Goal: Use online tool/utility: Utilize a website feature to perform a specific function

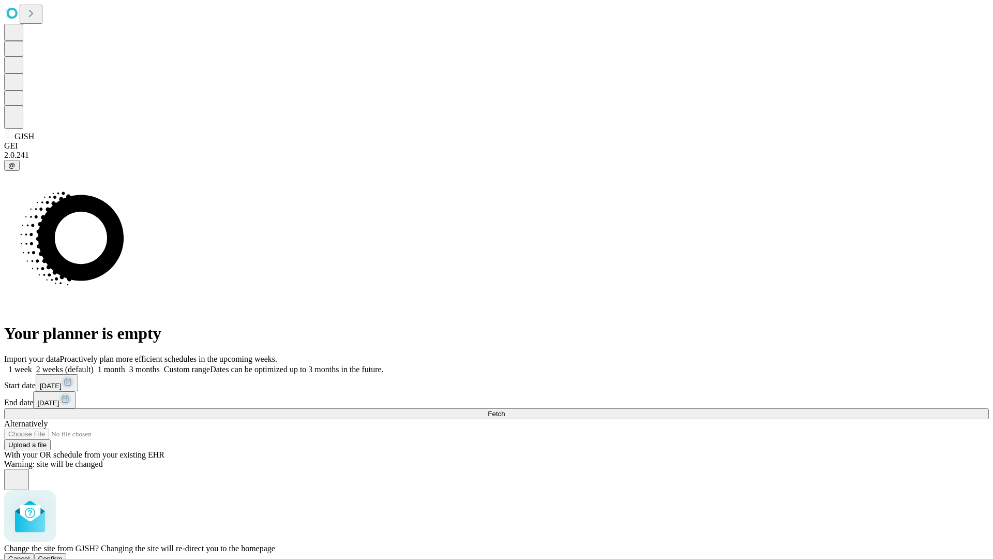
click at [63, 554] on span "Confirm" at bounding box center [50, 558] width 24 height 8
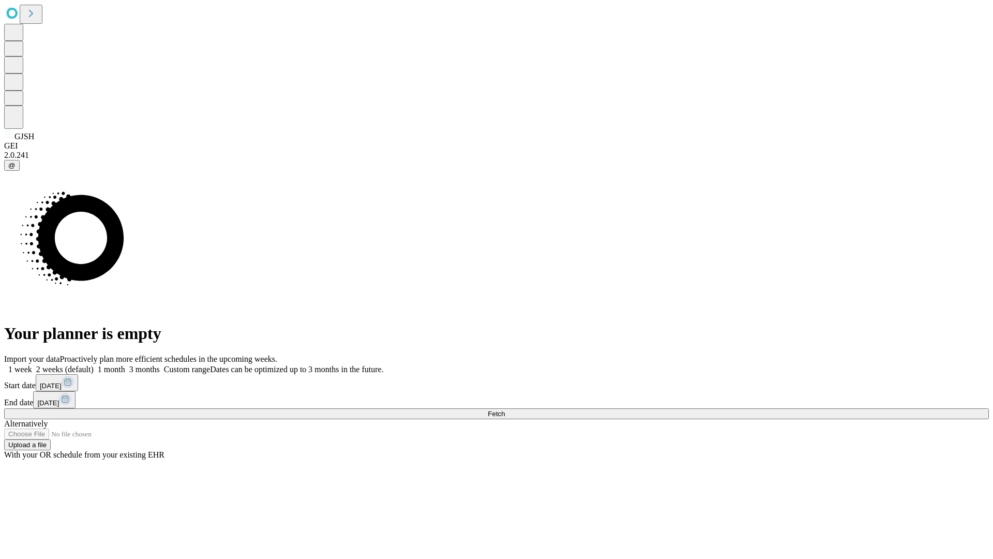
click at [94, 365] on label "2 weeks (default)" at bounding box center [63, 369] width 62 height 9
click at [505, 410] on span "Fetch" at bounding box center [496, 414] width 17 height 8
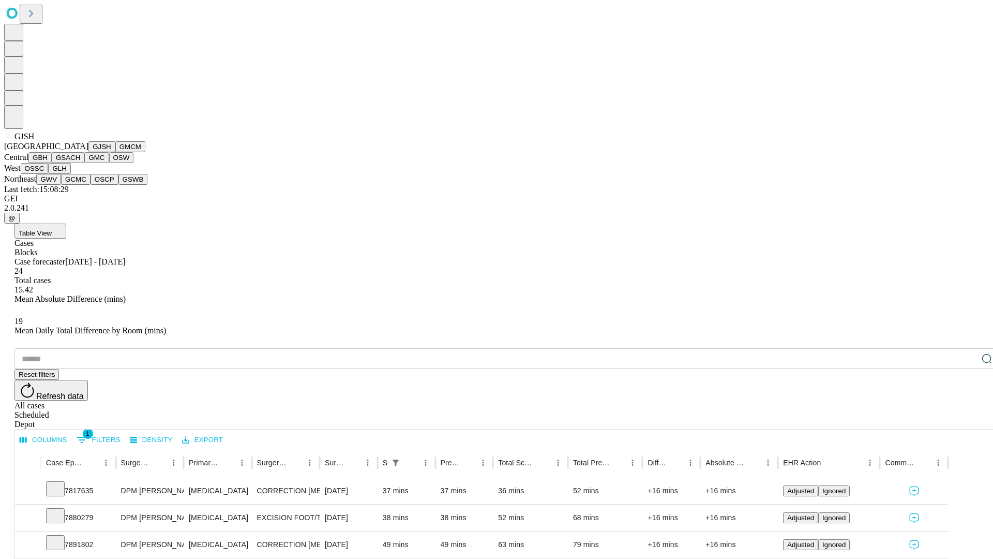
click at [115, 152] on button "GMCM" at bounding box center [130, 146] width 30 height 11
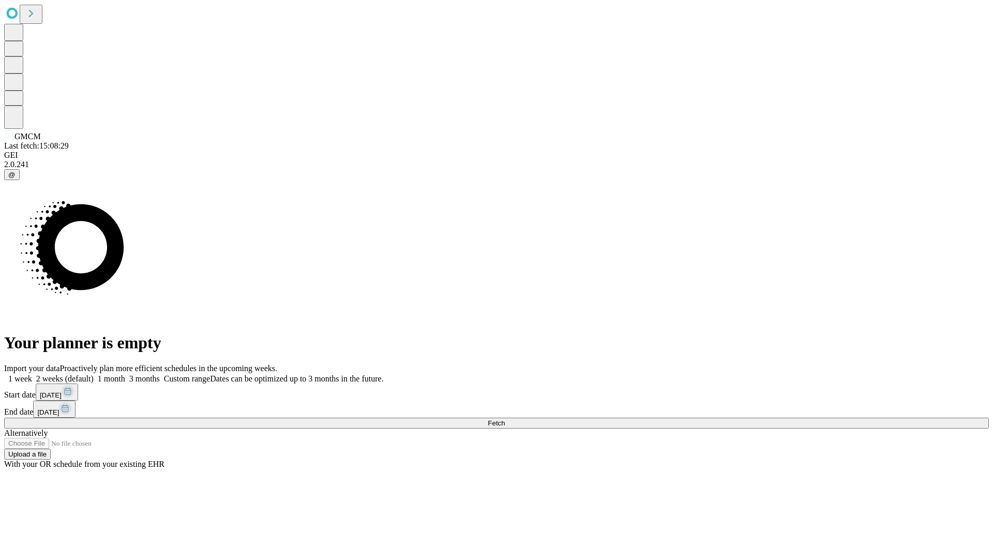
click at [94, 374] on label "2 weeks (default)" at bounding box center [63, 378] width 62 height 9
click at [505, 419] on span "Fetch" at bounding box center [496, 423] width 17 height 8
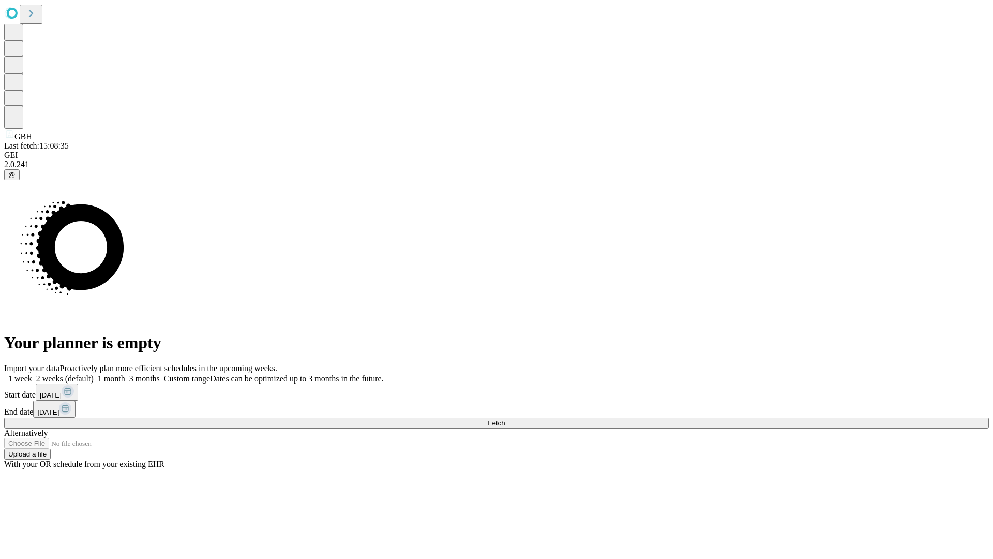
click at [94, 374] on label "2 weeks (default)" at bounding box center [63, 378] width 62 height 9
click at [505, 419] on span "Fetch" at bounding box center [496, 423] width 17 height 8
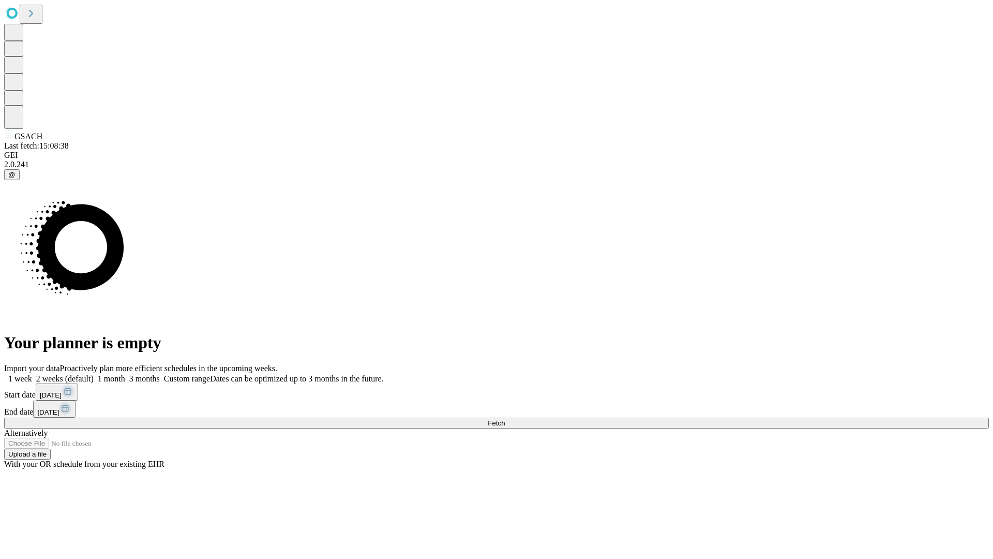
click at [94, 374] on label "2 weeks (default)" at bounding box center [63, 378] width 62 height 9
click at [505, 419] on span "Fetch" at bounding box center [496, 423] width 17 height 8
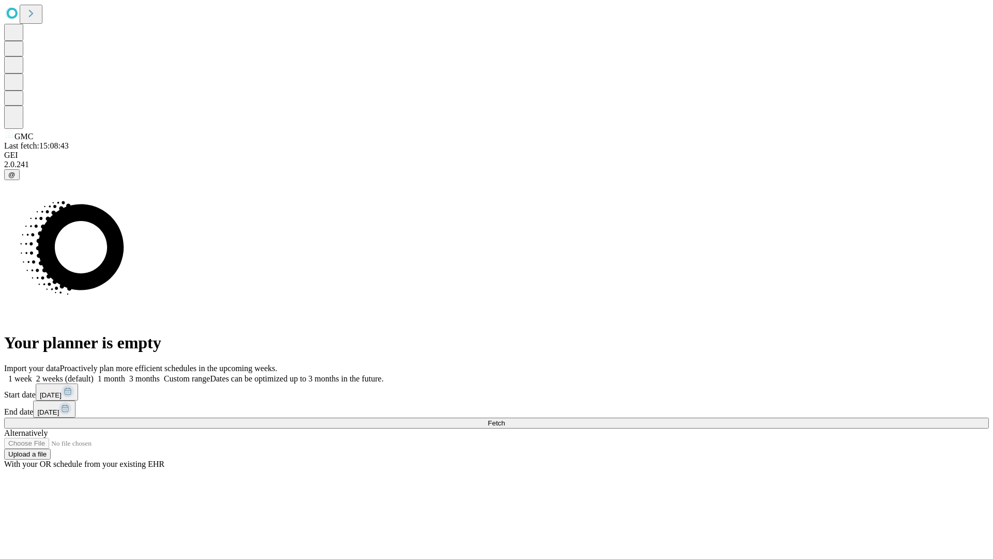
click at [94, 374] on label "2 weeks (default)" at bounding box center [63, 378] width 62 height 9
click at [505, 419] on span "Fetch" at bounding box center [496, 423] width 17 height 8
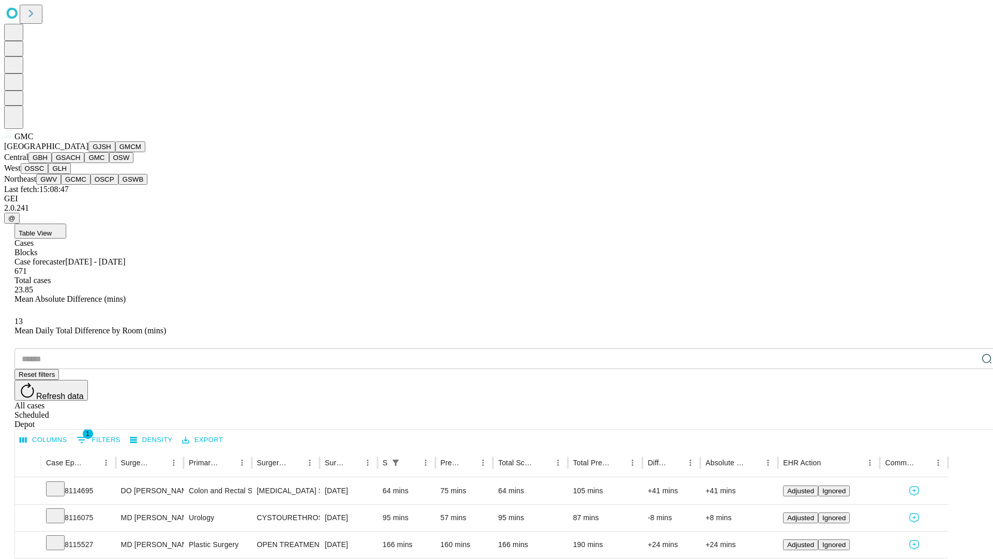
click at [109, 163] on button "OSW" at bounding box center [121, 157] width 25 height 11
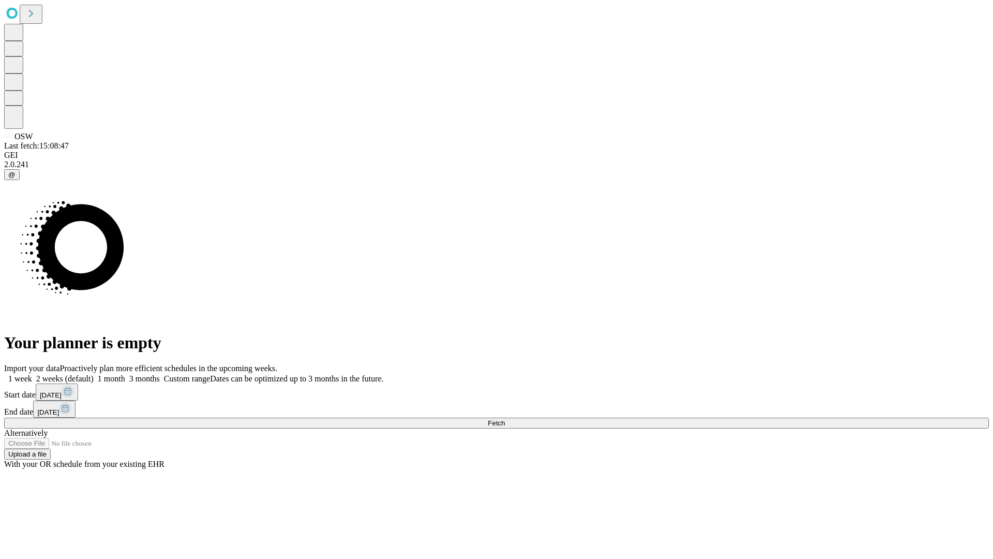
click at [94, 374] on label "2 weeks (default)" at bounding box center [63, 378] width 62 height 9
click at [505, 419] on span "Fetch" at bounding box center [496, 423] width 17 height 8
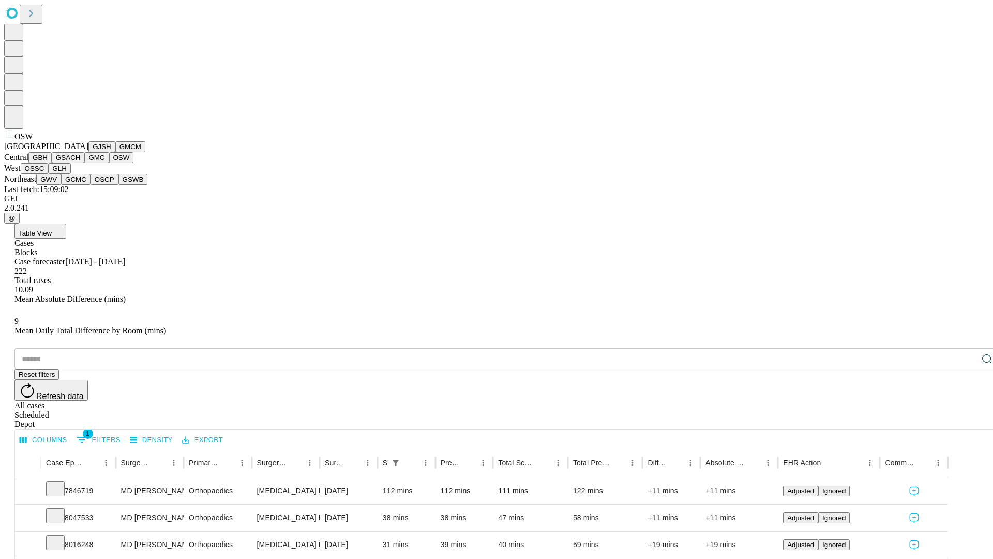
click at [49, 174] on button "OSSC" at bounding box center [35, 168] width 28 height 11
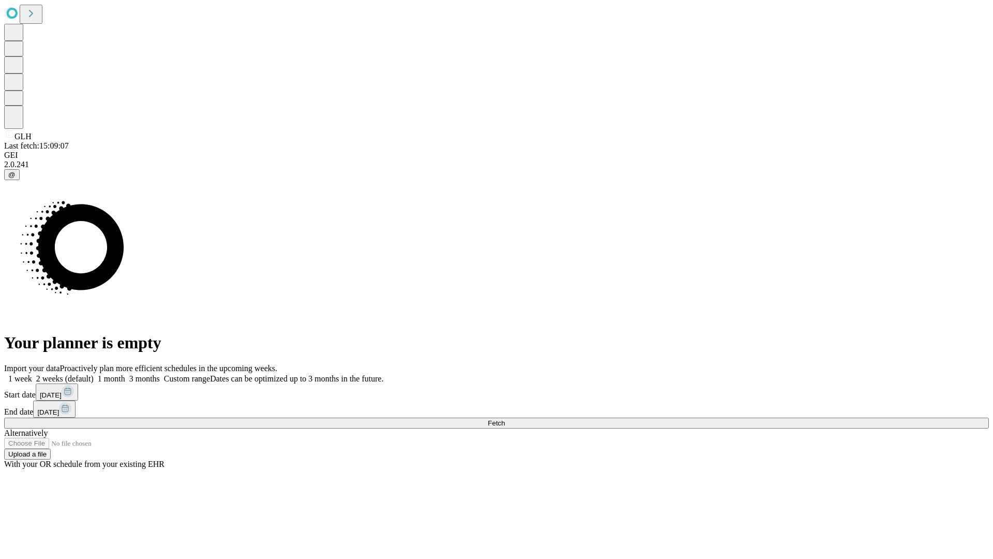
click at [94, 374] on label "2 weeks (default)" at bounding box center [63, 378] width 62 height 9
click at [505, 419] on span "Fetch" at bounding box center [496, 423] width 17 height 8
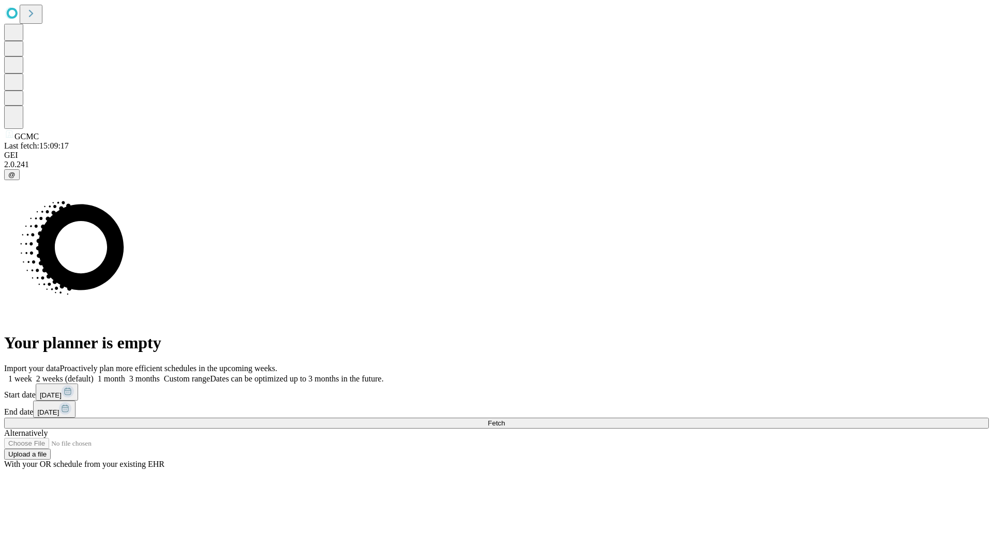
click at [94, 374] on label "2 weeks (default)" at bounding box center [63, 378] width 62 height 9
click at [505, 419] on span "Fetch" at bounding box center [496, 423] width 17 height 8
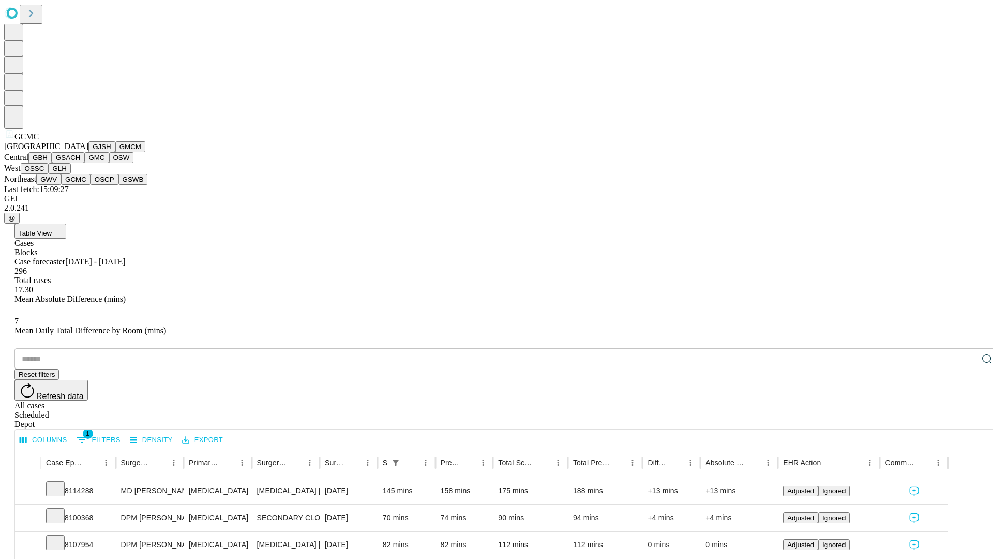
click at [91, 185] on button "OSCP" at bounding box center [105, 179] width 28 height 11
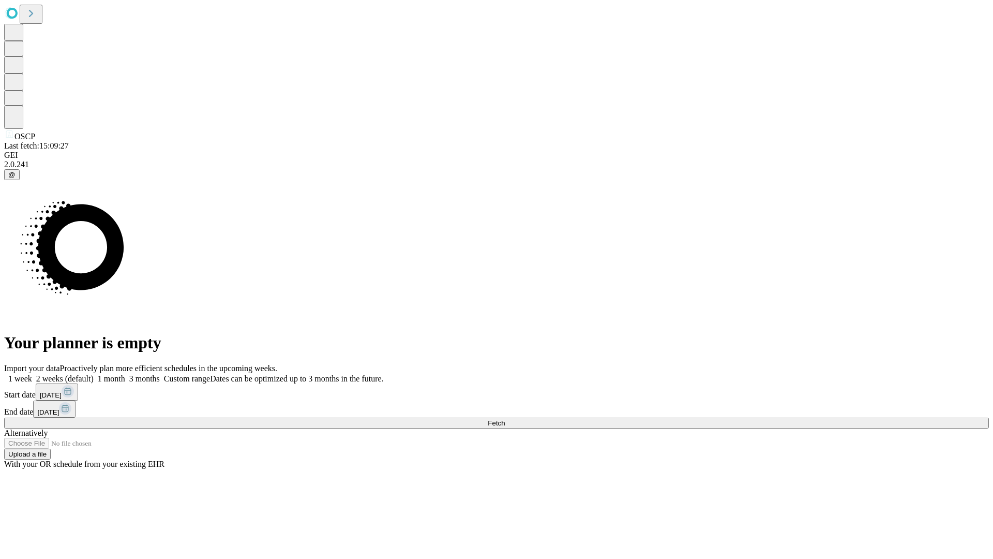
click at [94, 374] on label "2 weeks (default)" at bounding box center [63, 378] width 62 height 9
click at [505, 419] on span "Fetch" at bounding box center [496, 423] width 17 height 8
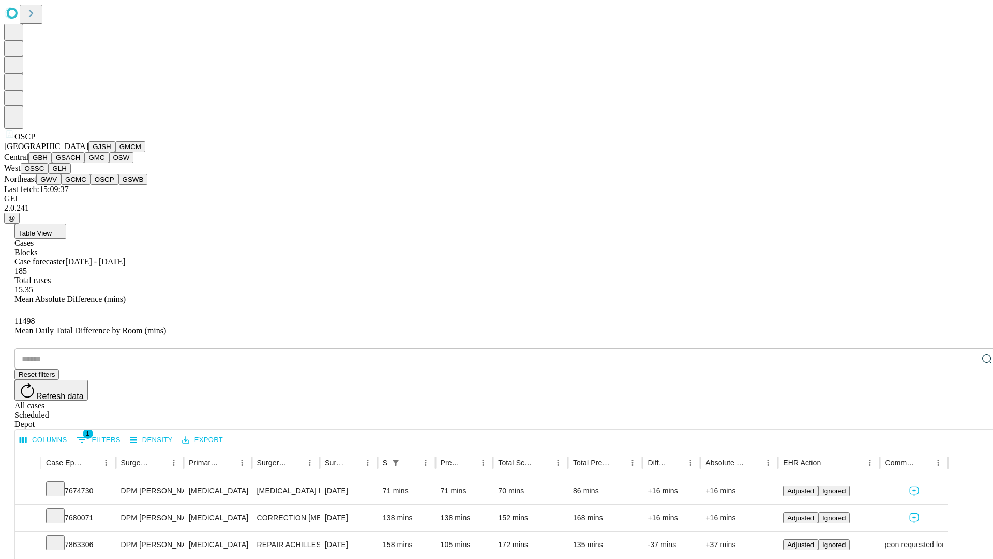
click at [118, 185] on button "GSWB" at bounding box center [132, 179] width 29 height 11
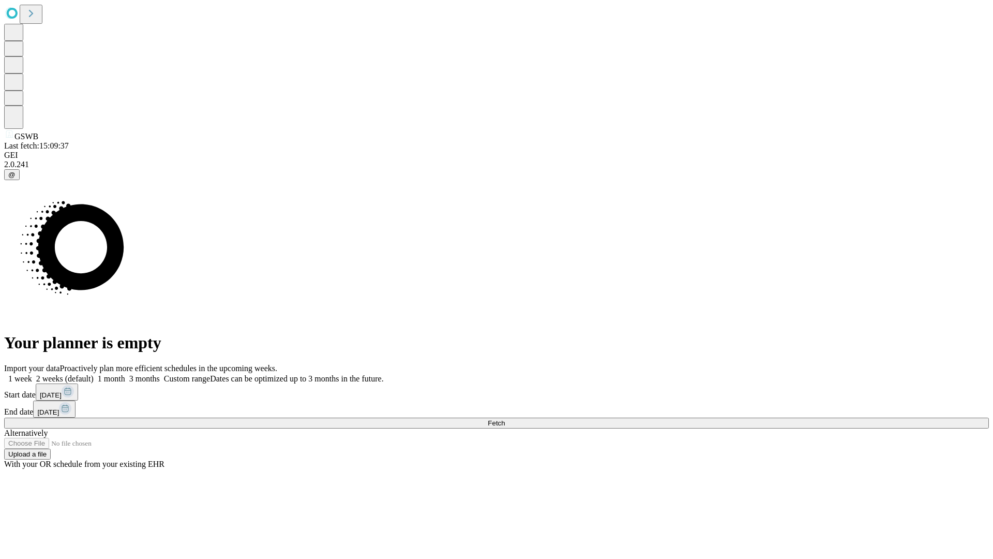
click at [94, 374] on label "2 weeks (default)" at bounding box center [63, 378] width 62 height 9
click at [505, 419] on span "Fetch" at bounding box center [496, 423] width 17 height 8
